Goal: Task Accomplishment & Management: Use online tool/utility

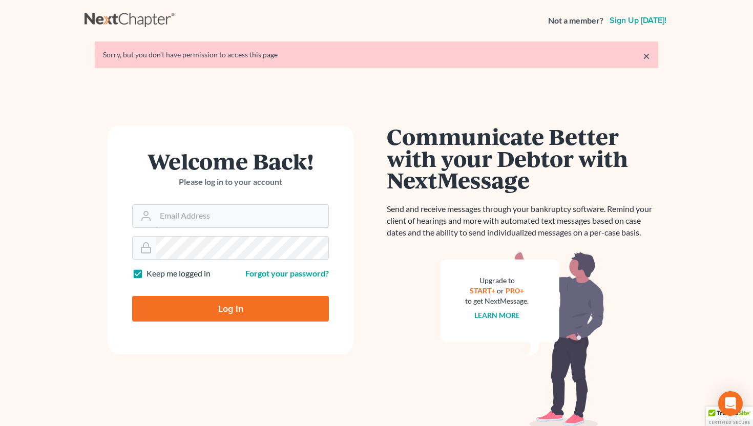
type input "[EMAIL_ADDRESS][DOMAIN_NAME]"
click at [235, 305] on input "Log In" at bounding box center [230, 309] width 197 height 26
type input "Thinking..."
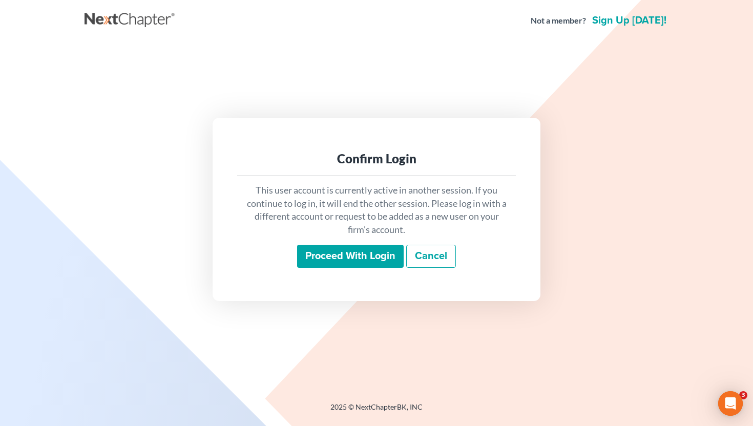
click at [324, 256] on input "Proceed with login" at bounding box center [350, 257] width 107 height 24
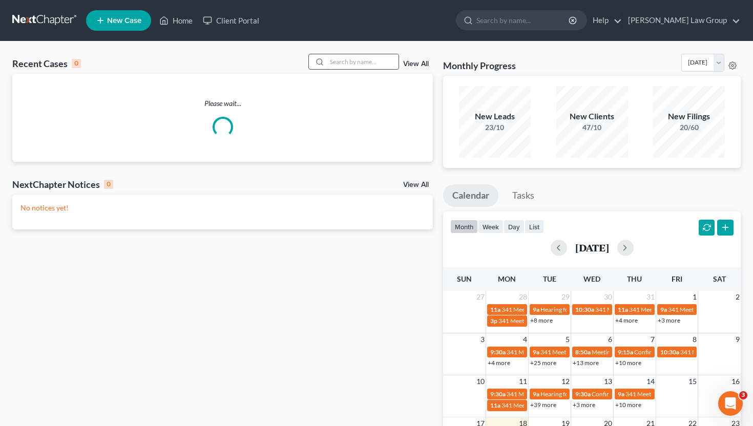
click at [341, 66] on input "search" at bounding box center [363, 61] width 72 height 15
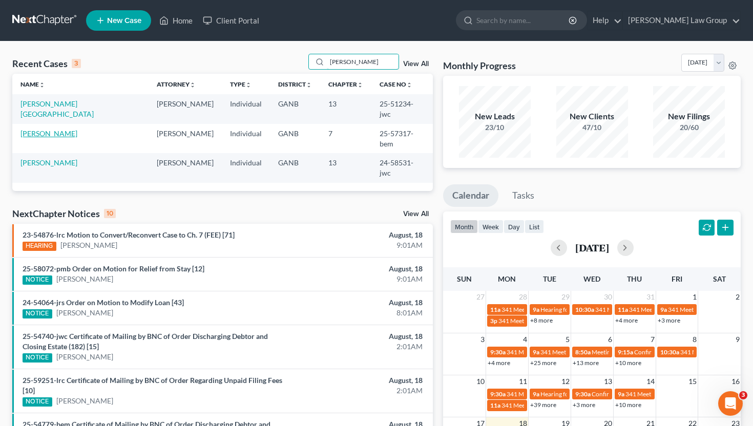
type input "mcdaniel"
click at [58, 129] on link "McDaniel, Twila" at bounding box center [49, 133] width 57 height 9
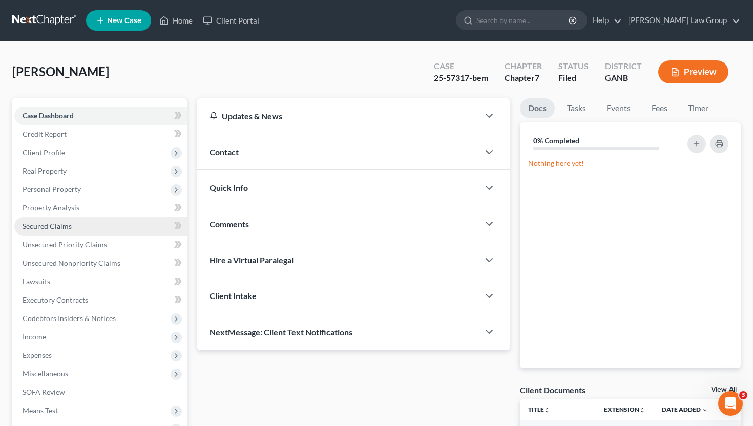
click at [71, 223] on link "Secured Claims" at bounding box center [100, 226] width 173 height 18
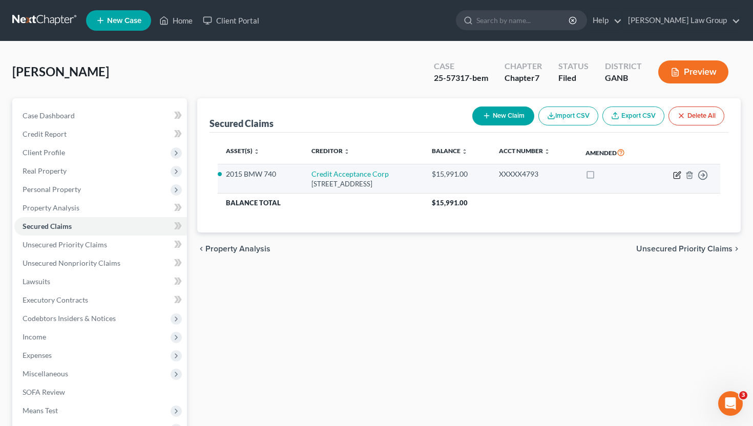
click at [677, 173] on icon "button" at bounding box center [677, 175] width 8 height 8
select select "23"
select select "2"
select select "0"
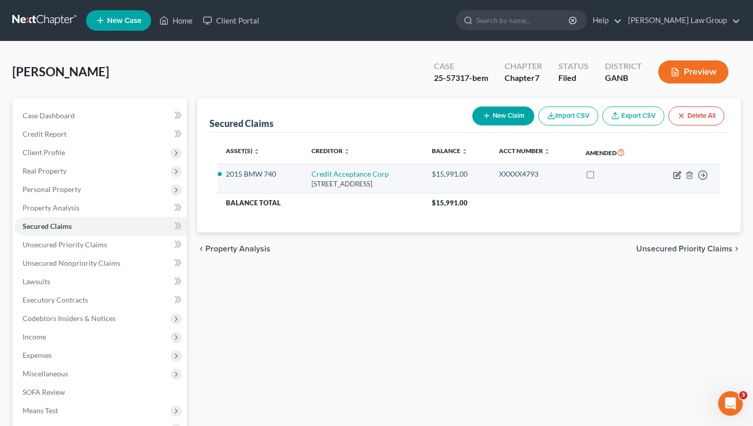
select select "0"
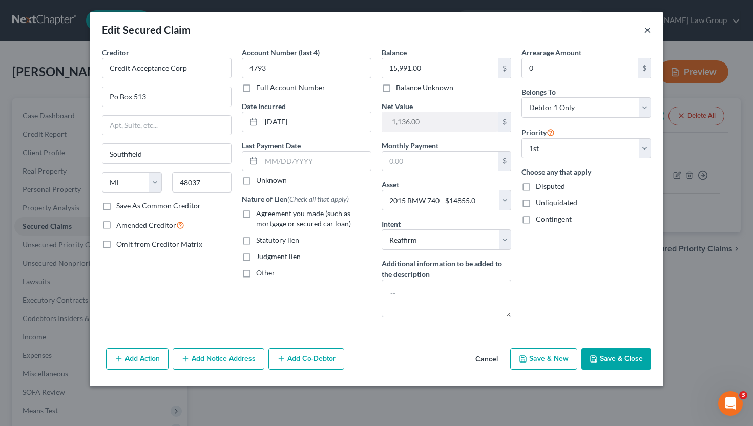
click at [647, 30] on button "×" at bounding box center [647, 30] width 7 height 12
